Goal: Task Accomplishment & Management: Complete application form

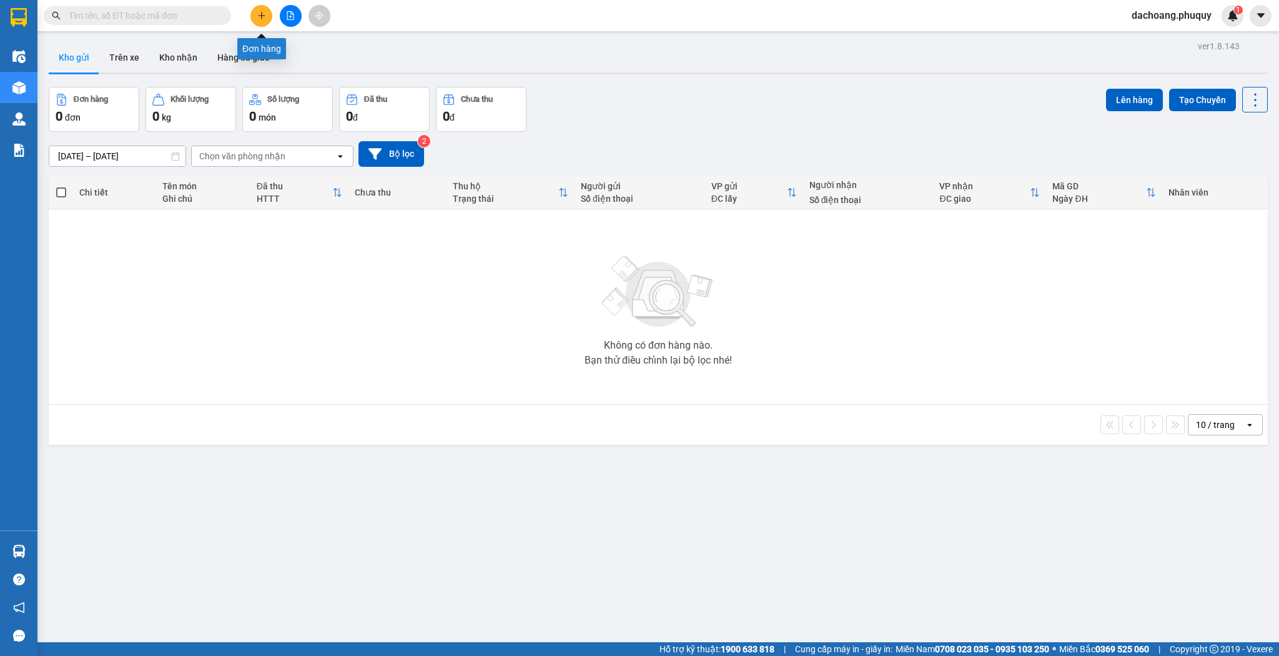
click at [259, 11] on icon "plus" at bounding box center [261, 15] width 9 height 9
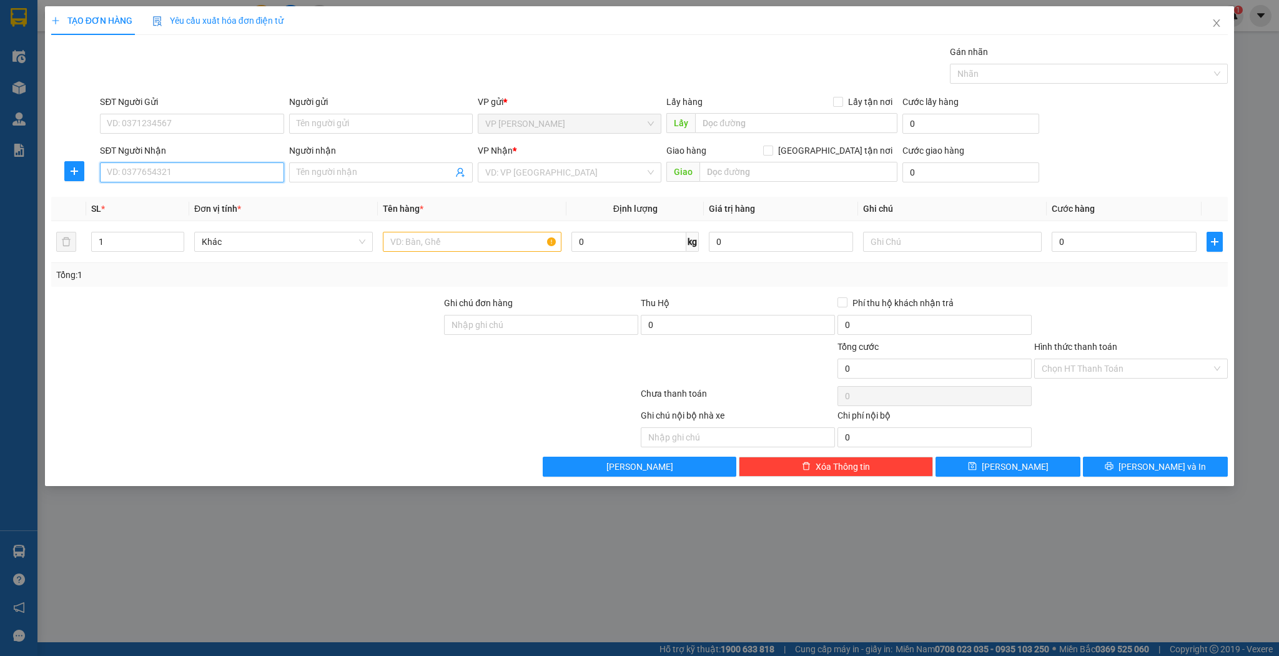
click at [214, 177] on input "SĐT Người Nhận" at bounding box center [192, 172] width 184 height 20
type input "0919366606"
click at [299, 175] on input "Người nhận" at bounding box center [375, 172] width 156 height 14
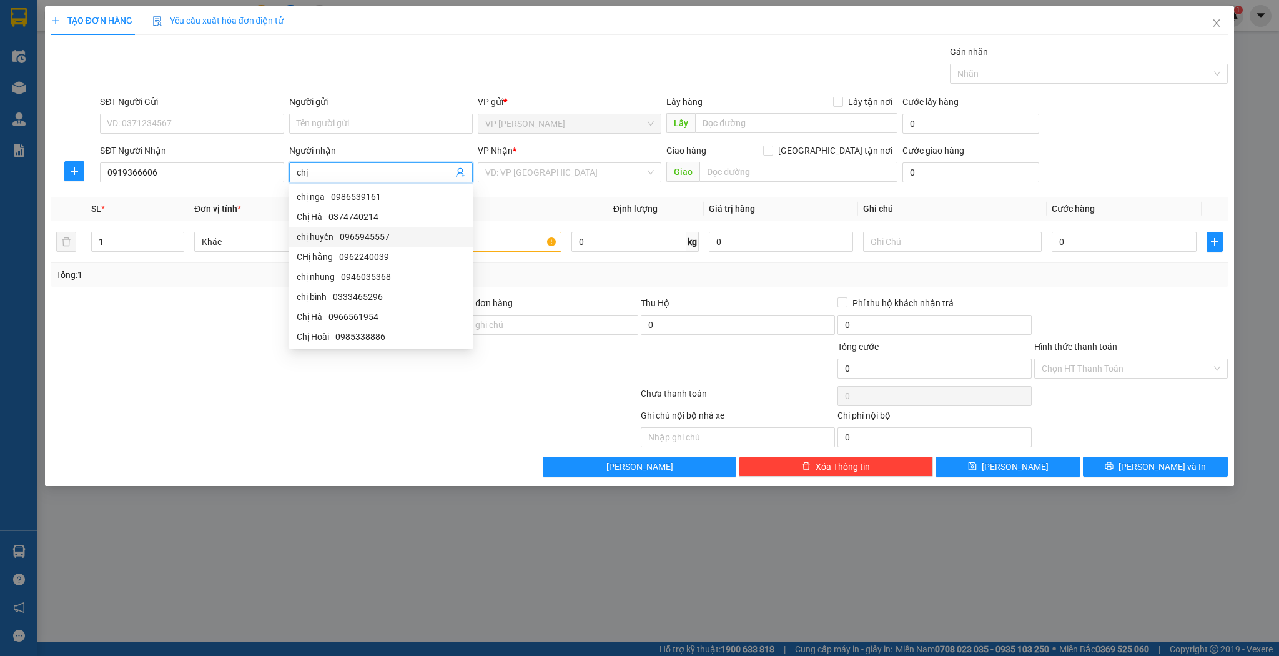
type input "chị"
click at [244, 297] on div at bounding box center [246, 318] width 393 height 44
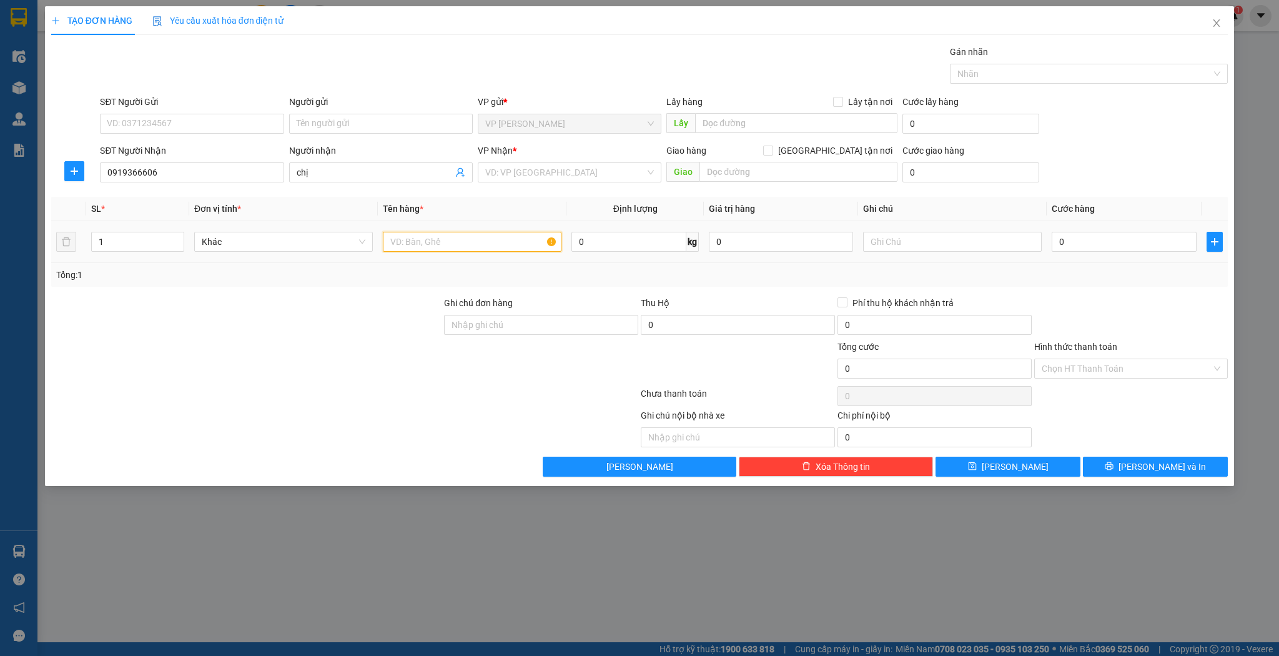
click at [407, 247] on input "text" at bounding box center [472, 242] width 179 height 20
type input "b"
type input "bọc đen đông lạnh"
click at [639, 175] on input "search" at bounding box center [565, 172] width 160 height 19
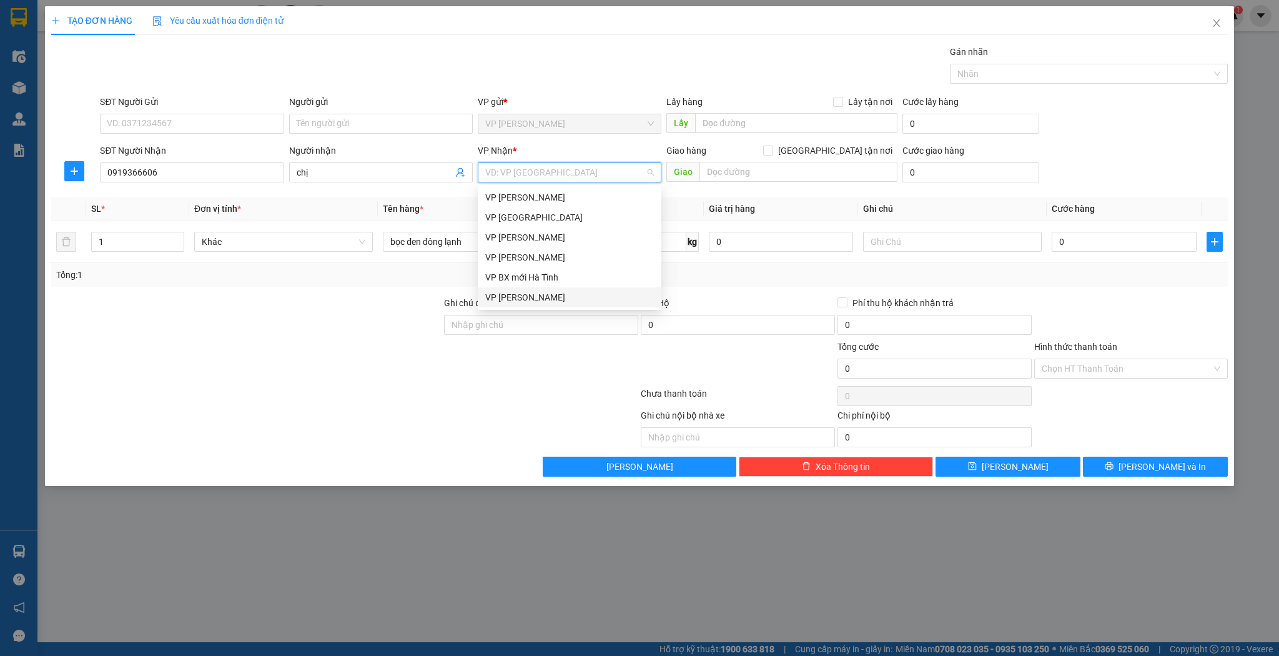
click at [550, 298] on div "VP [PERSON_NAME]" at bounding box center [569, 297] width 169 height 14
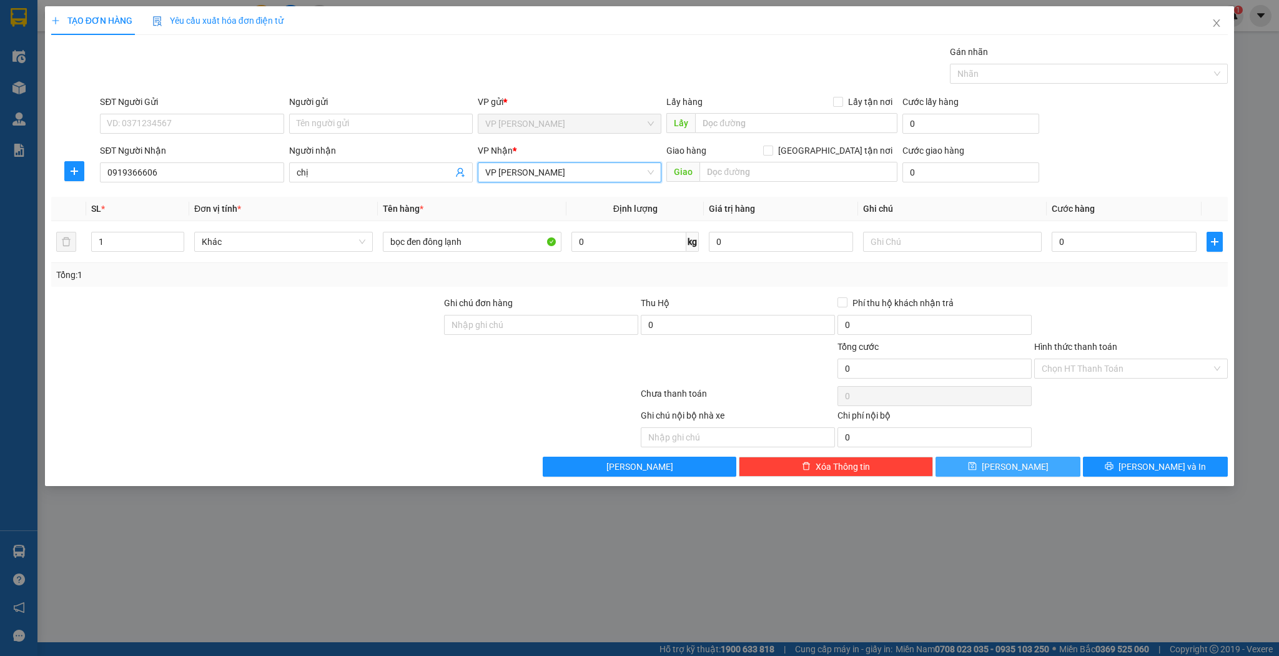
click at [1015, 468] on span "[PERSON_NAME]" at bounding box center [1015, 467] width 67 height 14
